Goal: Information Seeking & Learning: Learn about a topic

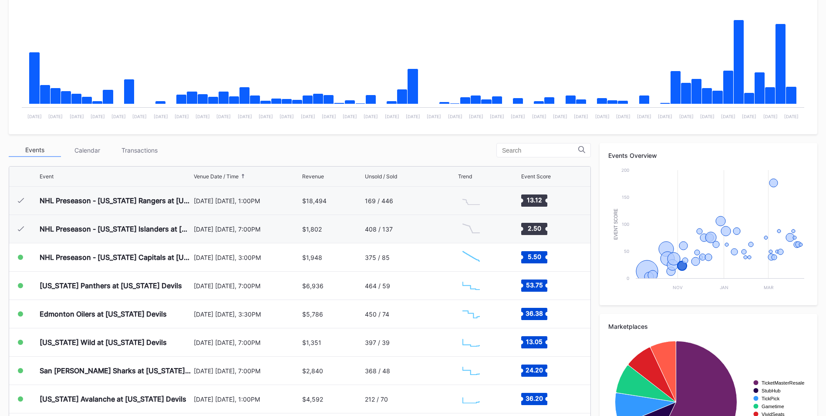
scroll to position [57, 0]
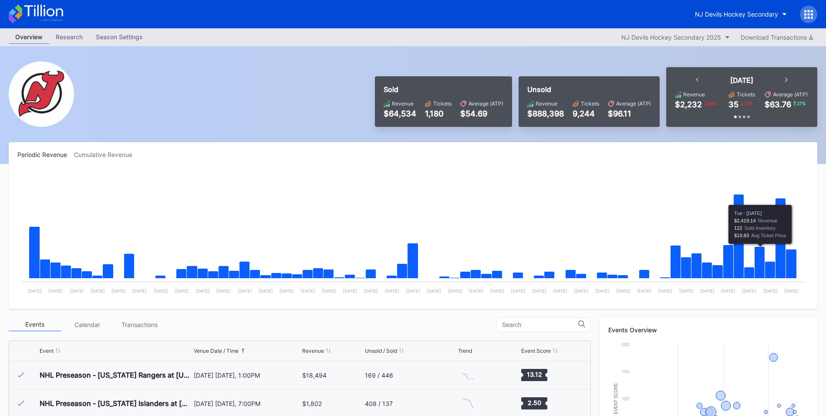
scroll to position [57, 0]
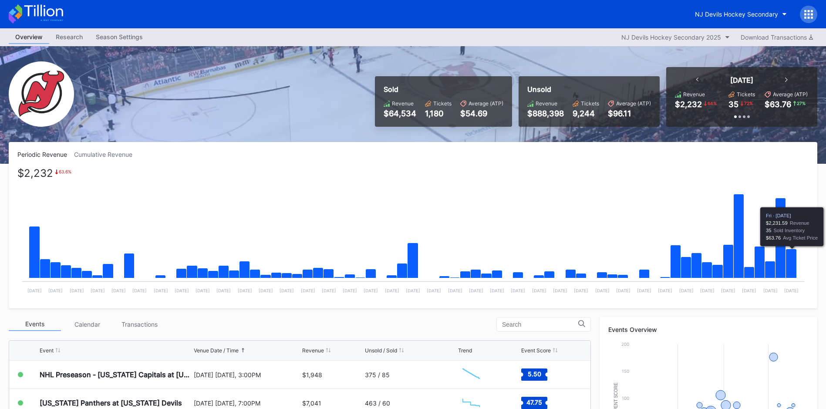
click at [793, 268] on icon "Chart title" at bounding box center [791, 263] width 11 height 29
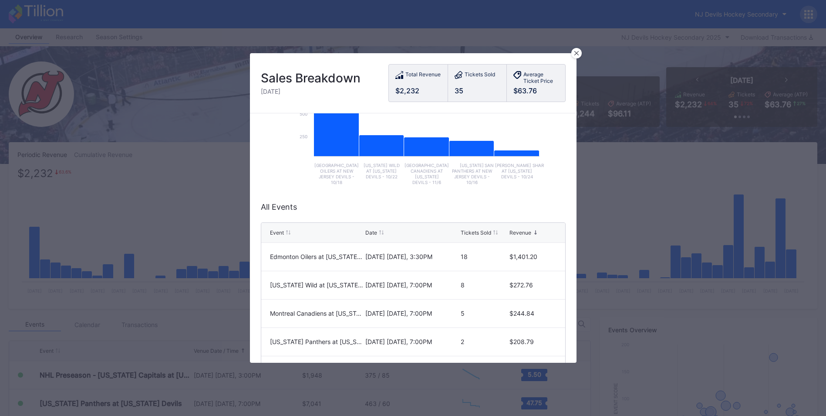
scroll to position [123, 0]
click at [576, 49] on div at bounding box center [576, 53] width 10 height 10
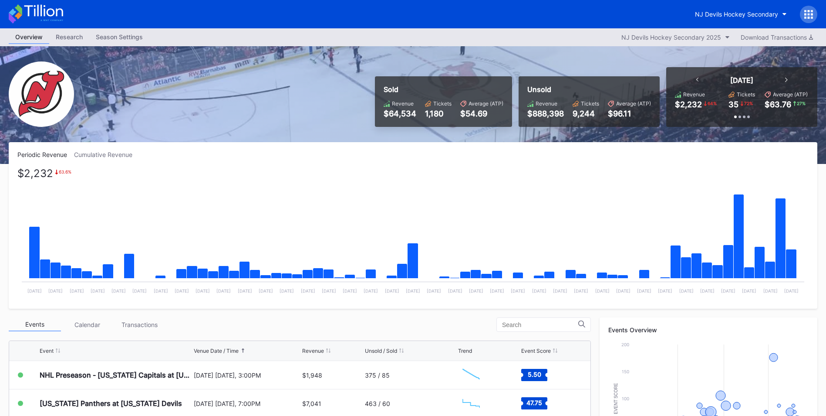
scroll to position [139, 0]
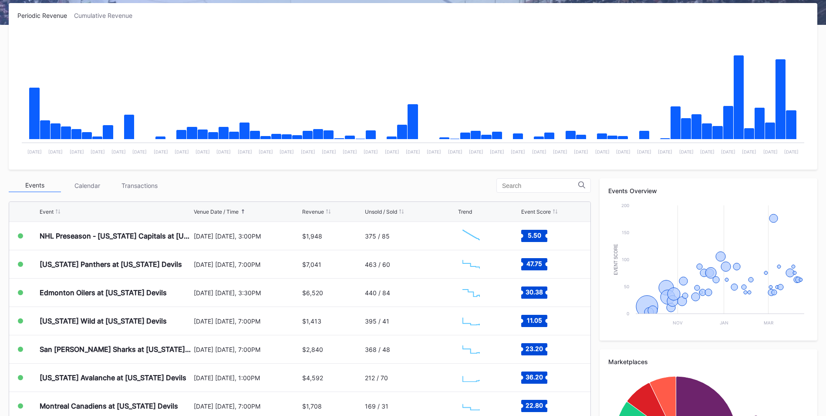
click at [139, 190] on div "Transactions" at bounding box center [139, 186] width 52 height 14
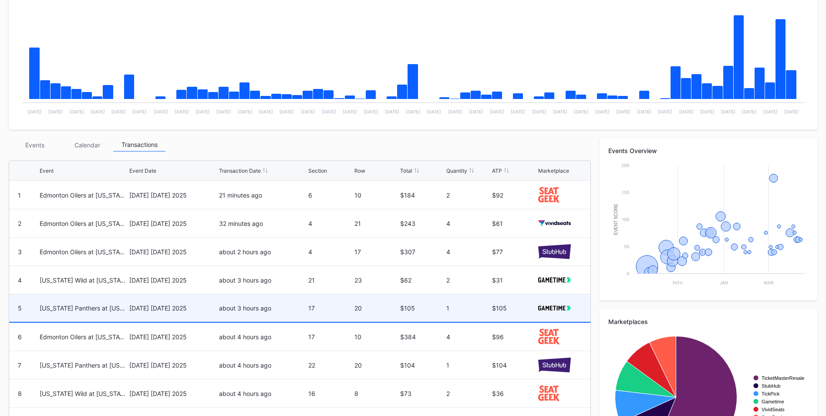
scroll to position [258, 0]
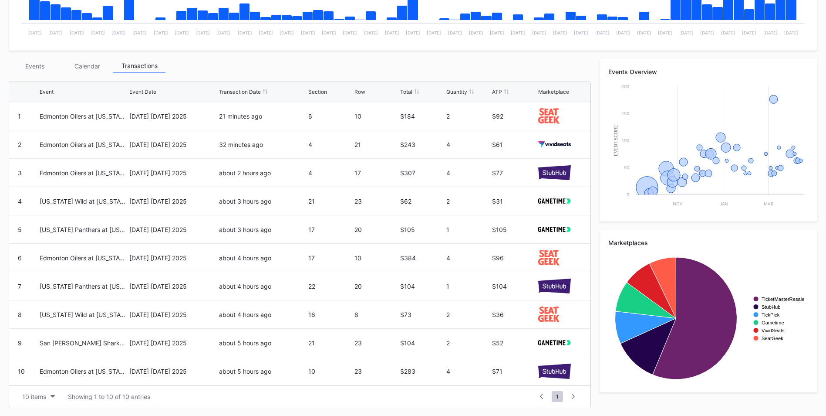
click at [43, 64] on div "Events" at bounding box center [35, 66] width 52 height 14
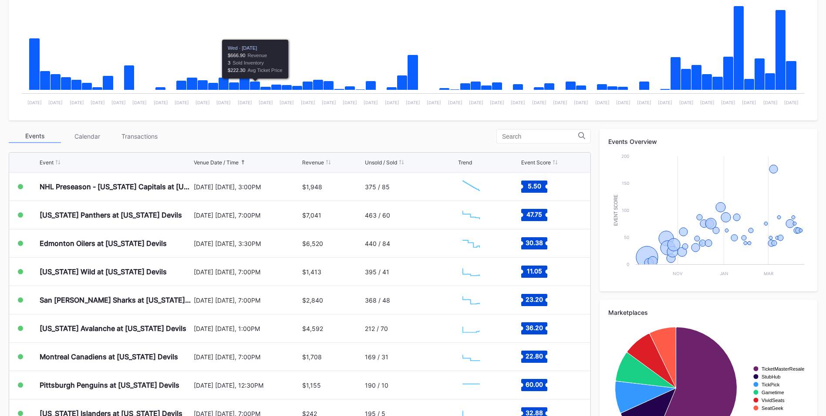
scroll to position [188, 0]
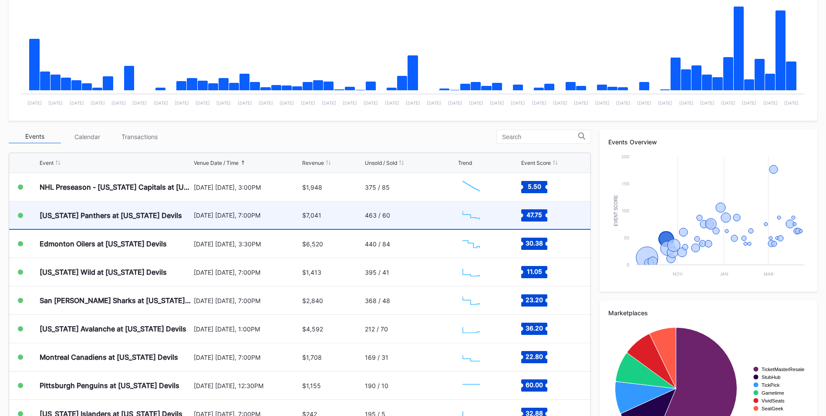
click at [281, 216] on div "[DATE] [DATE], 7:00PM" at bounding box center [247, 214] width 106 height 7
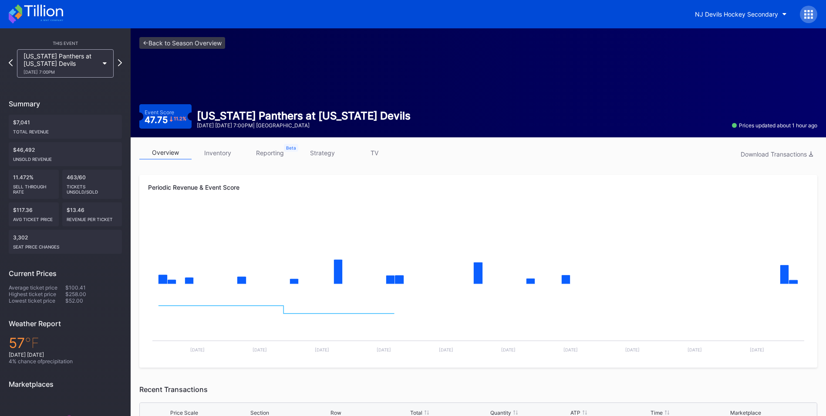
click at [224, 147] on link "inventory" at bounding box center [218, 153] width 52 height 14
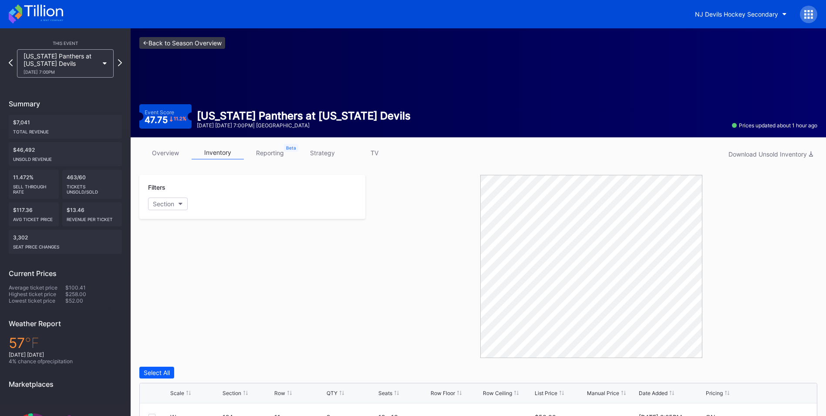
click at [194, 45] on link "<- Back to Season Overview" at bounding box center [182, 43] width 86 height 12
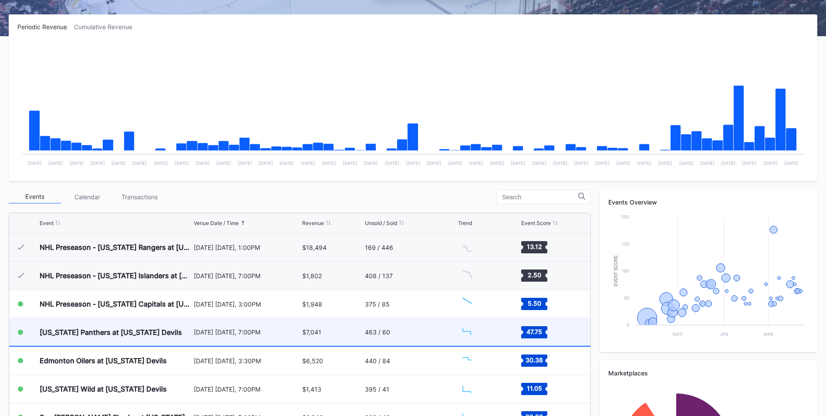
scroll to position [57, 0]
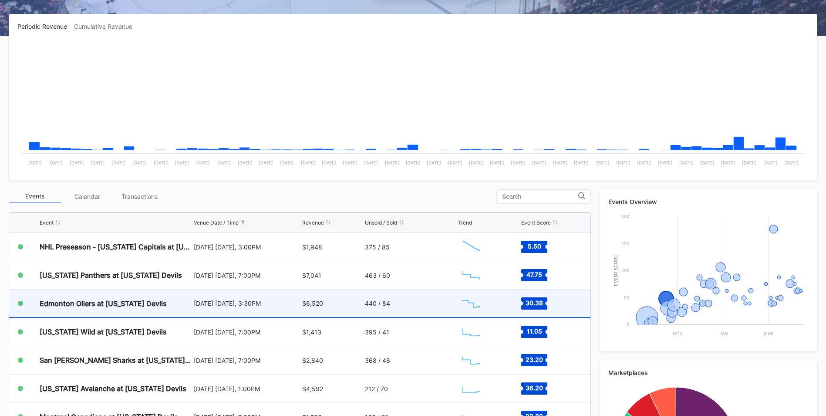
click at [278, 299] on div "[DATE] [DATE], 3:30PM" at bounding box center [247, 302] width 106 height 27
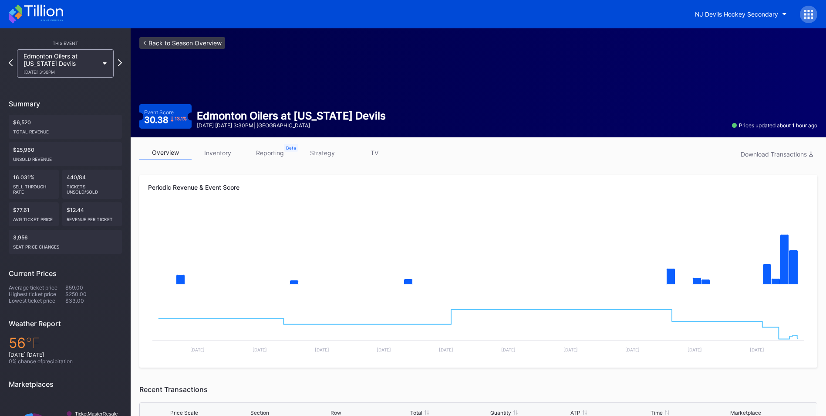
click at [182, 47] on link "<- Back to Season Overview" at bounding box center [182, 43] width 86 height 12
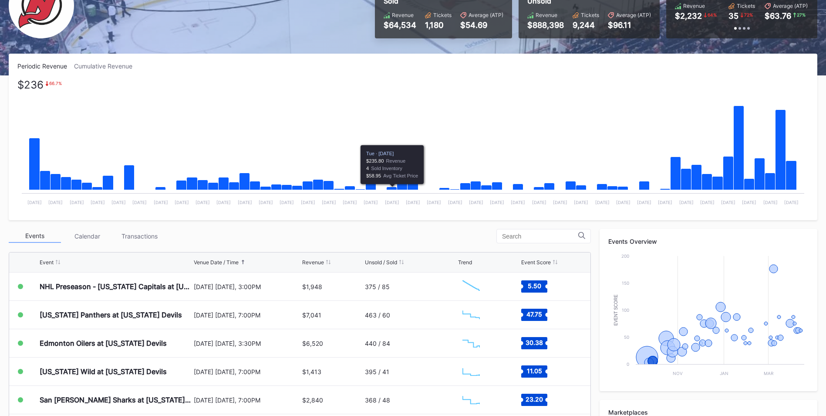
scroll to position [89, 0]
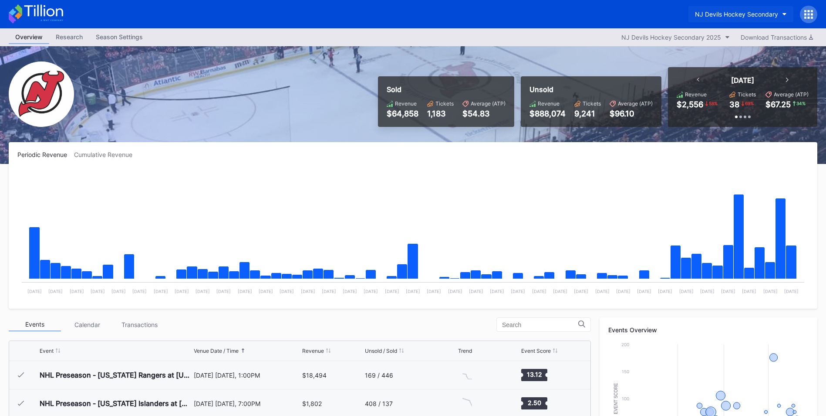
click at [710, 14] on div "NJ Devils Hockey Secondary" at bounding box center [736, 13] width 83 height 7
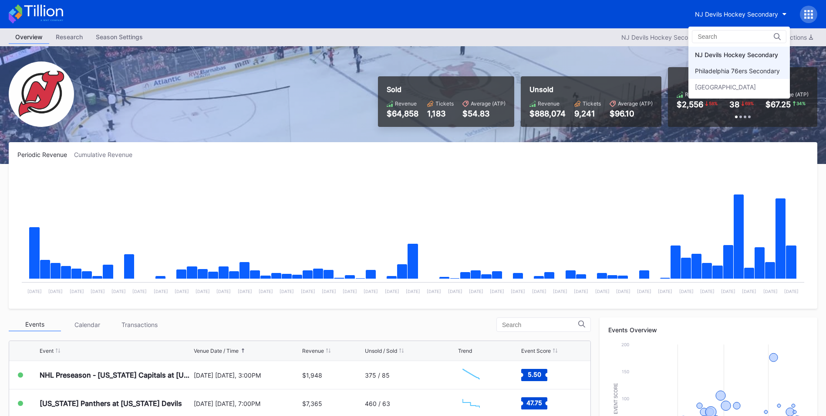
click at [723, 68] on div "Philadelphia 76ers Secondary" at bounding box center [737, 70] width 85 height 7
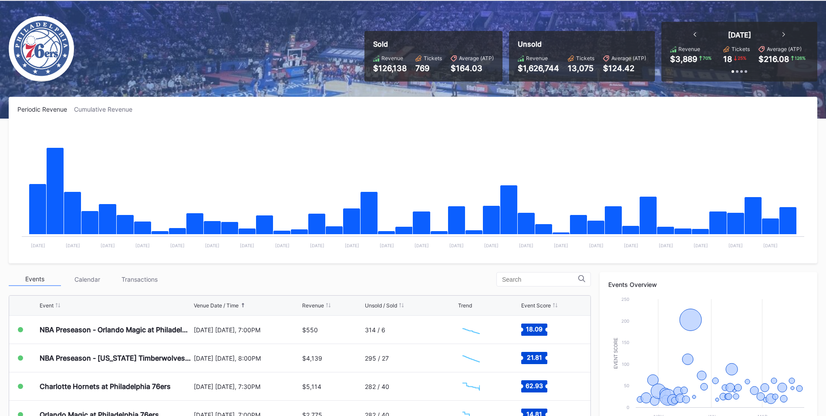
scroll to position [46, 0]
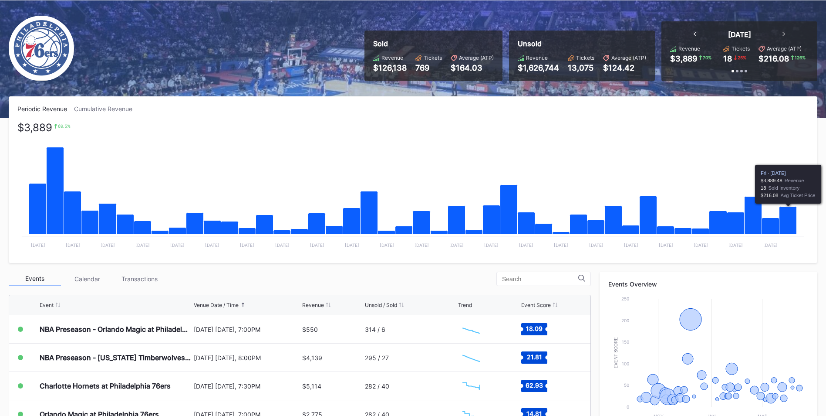
click at [783, 213] on icon "Chart title" at bounding box center [788, 219] width 17 height 27
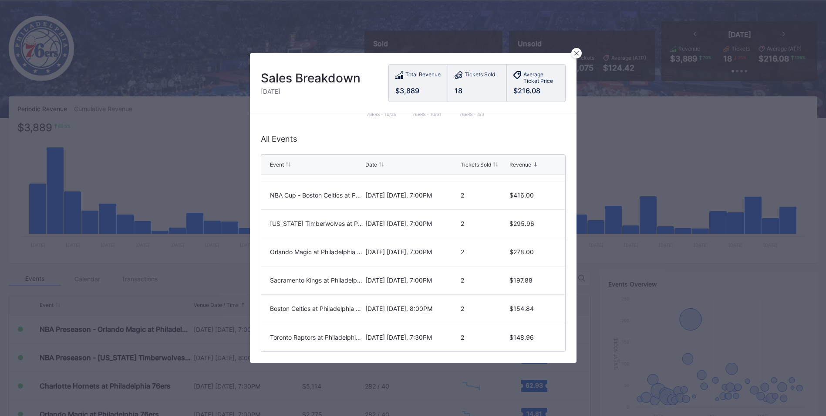
scroll to position [0, 0]
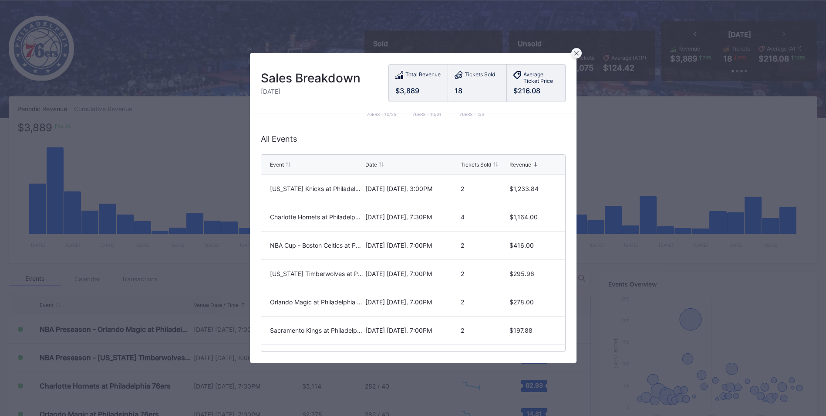
click at [575, 54] on icon at bounding box center [577, 53] width 4 height 4
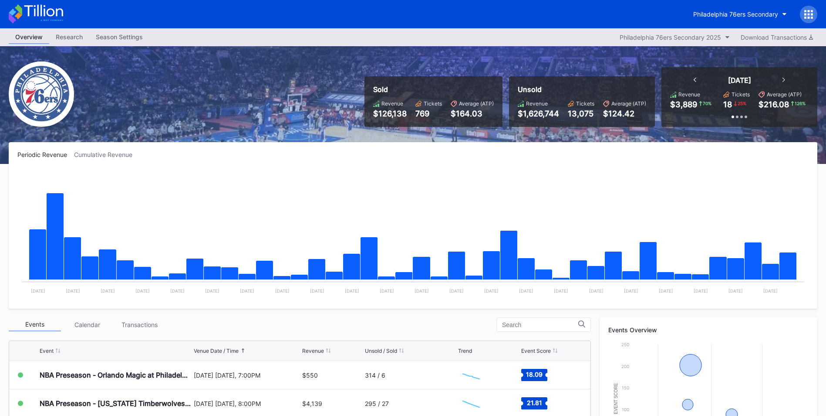
click at [826, 396] on div "Periodic Revenue Cumulative Revenue Created with Highcharts 11.2.0 Chart title …" at bounding box center [413, 400] width 826 height 517
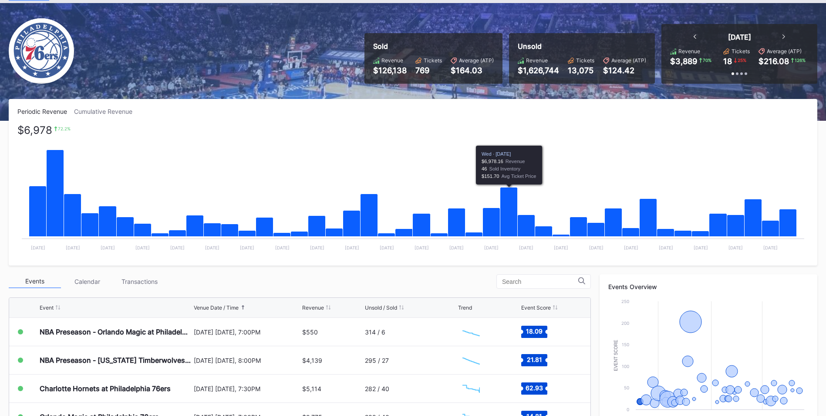
scroll to position [44, 0]
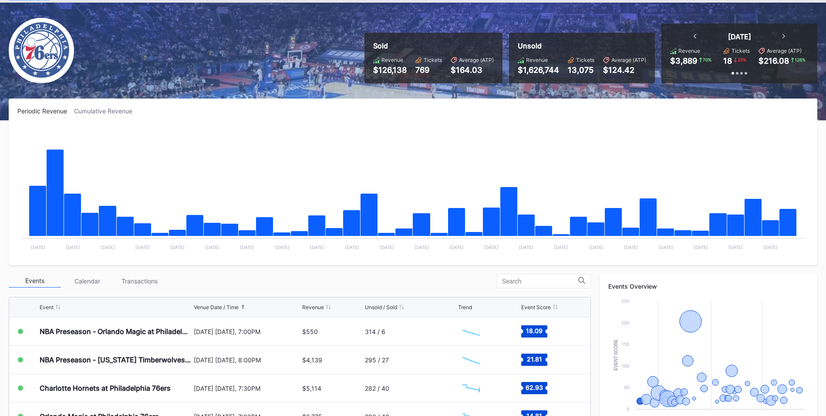
click at [153, 281] on div "Transactions" at bounding box center [139, 281] width 52 height 14
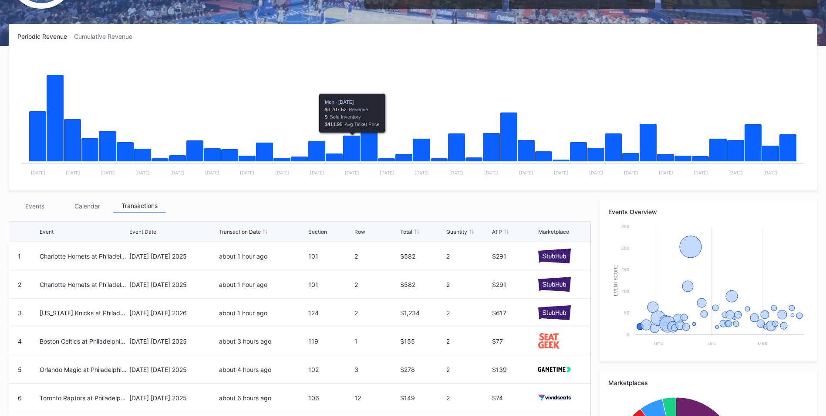
scroll to position [0, 0]
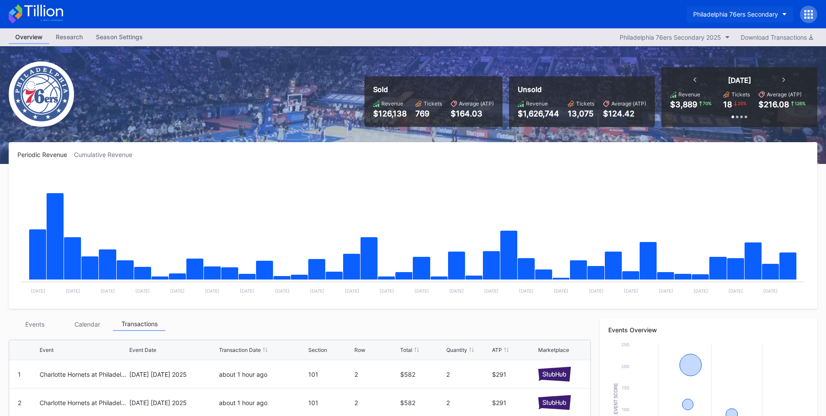
click at [743, 14] on div "Philadelphia 76ers Secondary" at bounding box center [735, 13] width 85 height 7
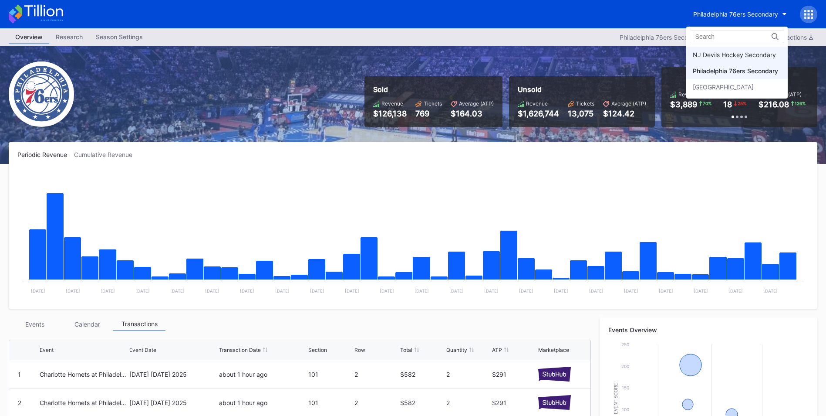
click at [722, 52] on div "NJ Devils Hockey Secondary" at bounding box center [734, 54] width 83 height 7
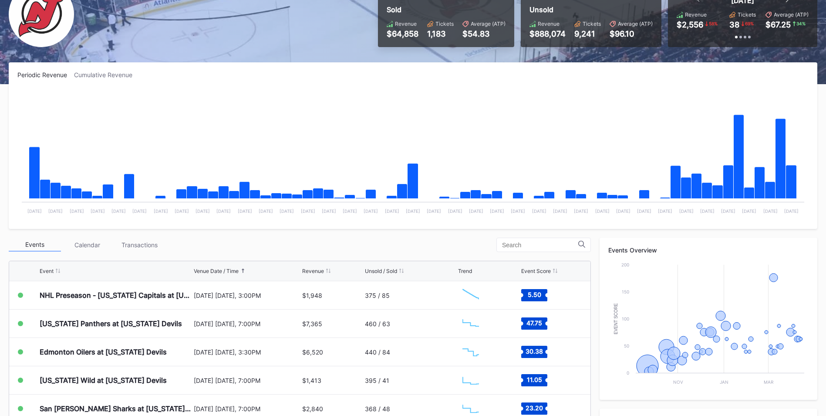
scroll to position [80, 0]
click at [153, 242] on div "Transactions" at bounding box center [139, 244] width 52 height 14
